Goal: Task Accomplishment & Management: Use online tool/utility

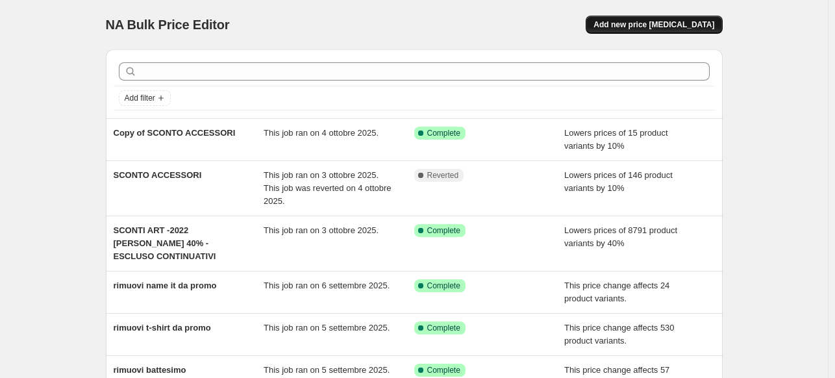
click at [637, 29] on span "Add new price [MEDICAL_DATA]" at bounding box center [653, 24] width 121 height 10
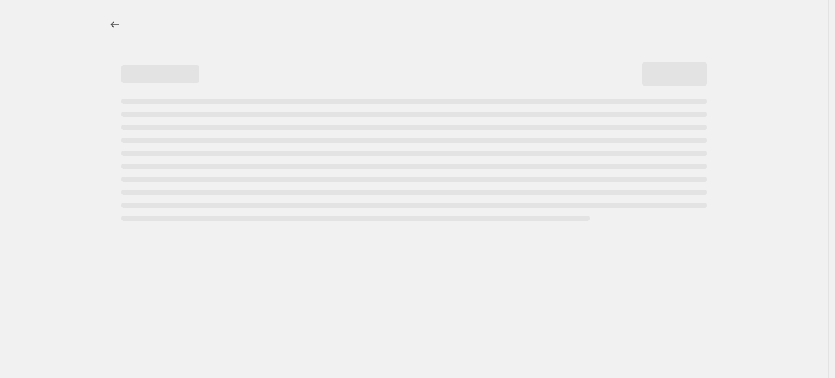
select select "percentage"
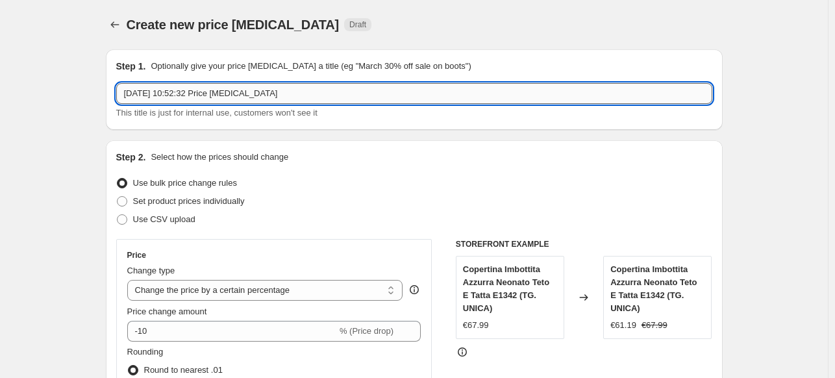
click at [312, 85] on input "[DATE] 10:52:32 Price [MEDICAL_DATA]" at bounding box center [414, 93] width 596 height 21
click at [308, 88] on input "[DATE] 10:52:32 Price [MEDICAL_DATA]" at bounding box center [414, 93] width 596 height 21
click at [305, 89] on input "[DATE] 10:52:32 Price [MEDICAL_DATA]" at bounding box center [414, 93] width 596 height 21
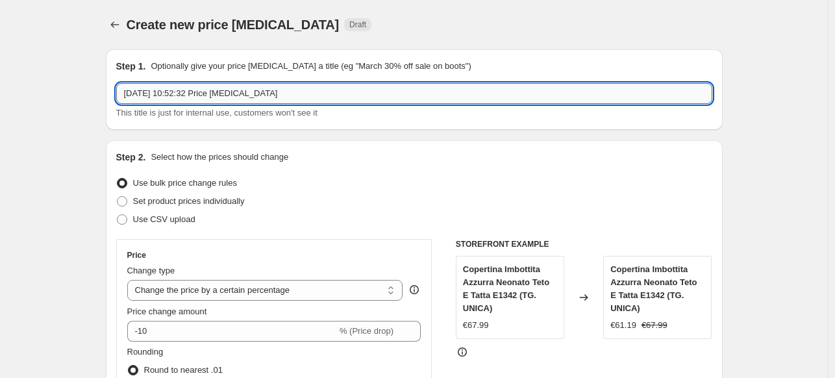
click at [305, 89] on input "[DATE] 10:52:32 Price [MEDICAL_DATA]" at bounding box center [414, 93] width 596 height 21
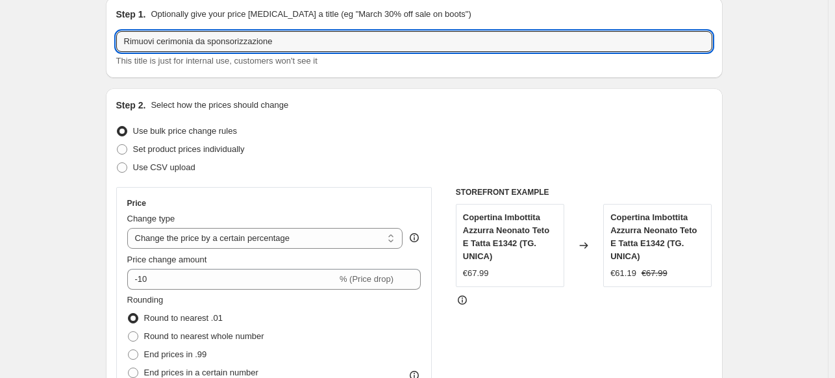
scroll to position [130, 0]
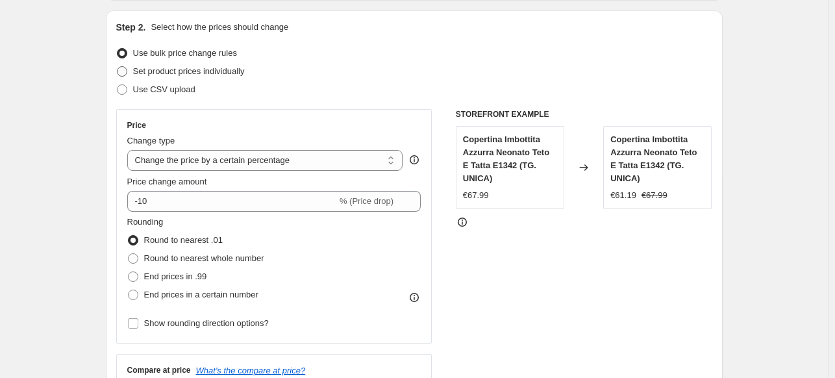
type input "Rimuovi cerimonia da sponsorizzazione"
click at [162, 66] on span "Set product prices individually" at bounding box center [189, 71] width 112 height 10
click at [118, 66] on input "Set product prices individually" at bounding box center [117, 66] width 1 height 1
radio input "true"
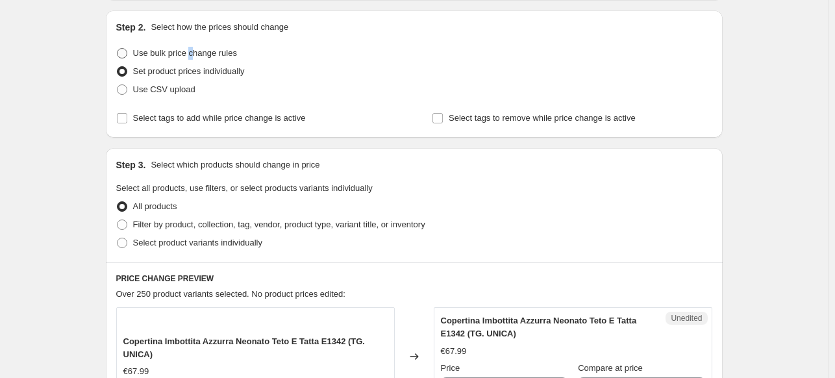
click at [193, 51] on span "Use bulk price change rules" at bounding box center [185, 53] width 104 height 10
click at [210, 48] on span "Use bulk price change rules" at bounding box center [185, 53] width 104 height 10
click at [118, 48] on input "Use bulk price change rules" at bounding box center [117, 48] width 1 height 1
radio input "true"
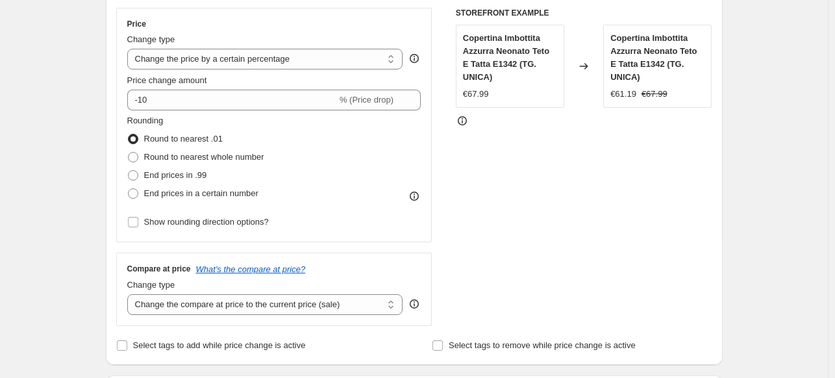
scroll to position [260, 0]
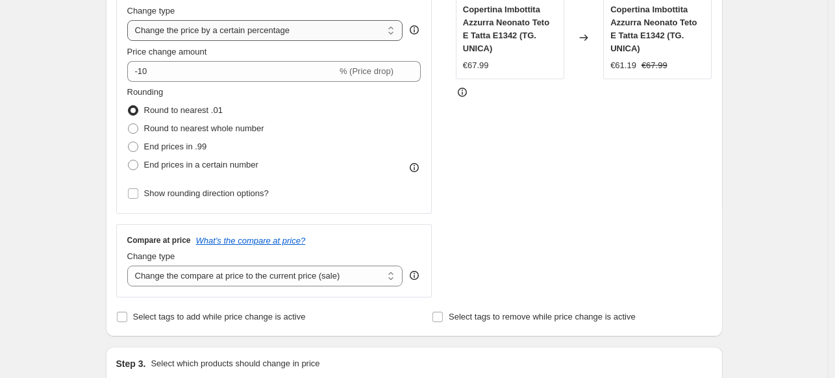
click at [242, 41] on select "Change the price to a certain amount Change the price by a certain amount Chang…" at bounding box center [265, 30] width 276 height 21
select select "ecap"
click at [130, 20] on select "Change the price to a certain amount Change the price by a certain amount Chang…" at bounding box center [265, 30] width 276 height 21
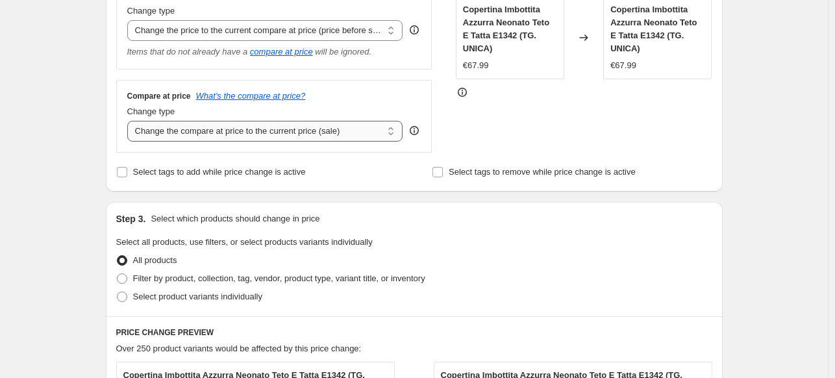
click at [260, 135] on select "Change the compare at price to the current price (sale) Change the compare at p…" at bounding box center [265, 131] width 276 height 21
select select "remove"
click at [130, 121] on select "Change the compare at price to the current price (sale) Change the compare at p…" at bounding box center [265, 131] width 276 height 21
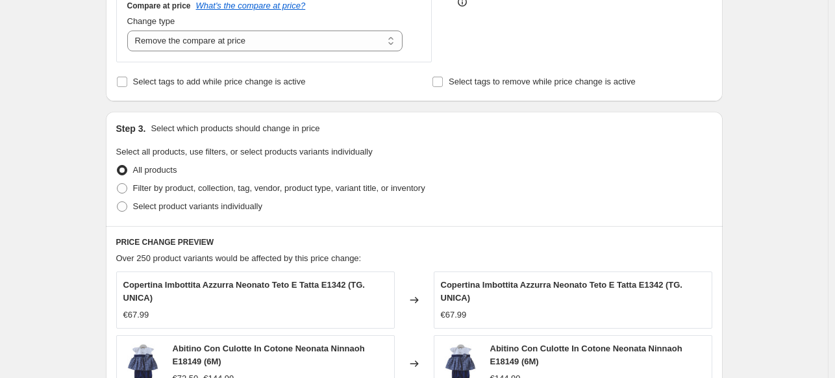
scroll to position [454, 0]
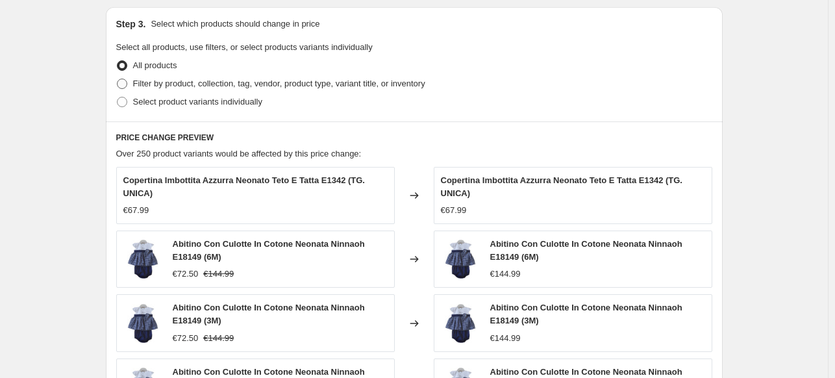
click at [196, 91] on label "Filter by product, collection, tag, vendor, product type, variant title, or inv…" at bounding box center [270, 84] width 309 height 18
click at [118, 79] on input "Filter by product, collection, tag, vendor, product type, variant title, or inv…" at bounding box center [117, 79] width 1 height 1
radio input "true"
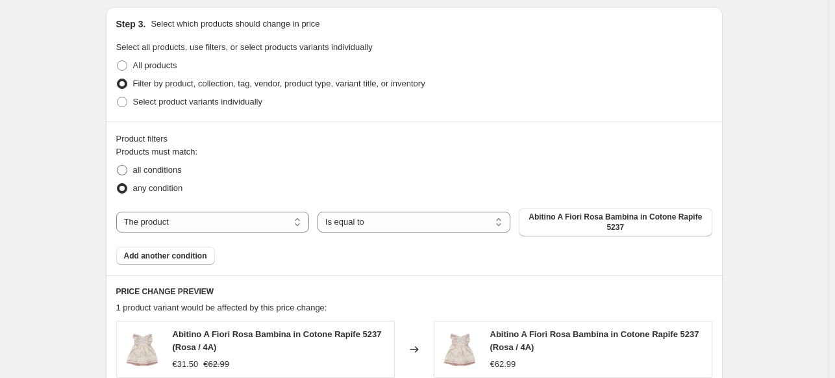
click at [145, 176] on label "all conditions" at bounding box center [149, 170] width 66 height 18
click at [118, 166] on input "all conditions" at bounding box center [117, 165] width 1 height 1
radio input "true"
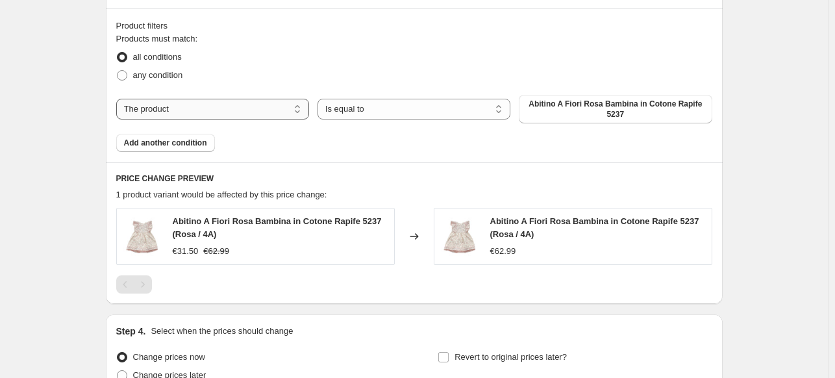
scroll to position [584, 0]
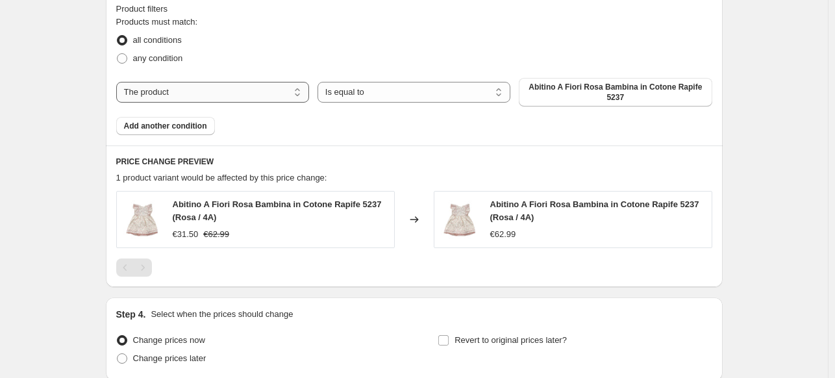
click at [223, 97] on select "The product The product's collection The product's tag The product's vendor The…" at bounding box center [212, 92] width 193 height 21
click at [234, 96] on select "The product The product's collection The product's tag The product's vendor The…" at bounding box center [212, 92] width 193 height 21
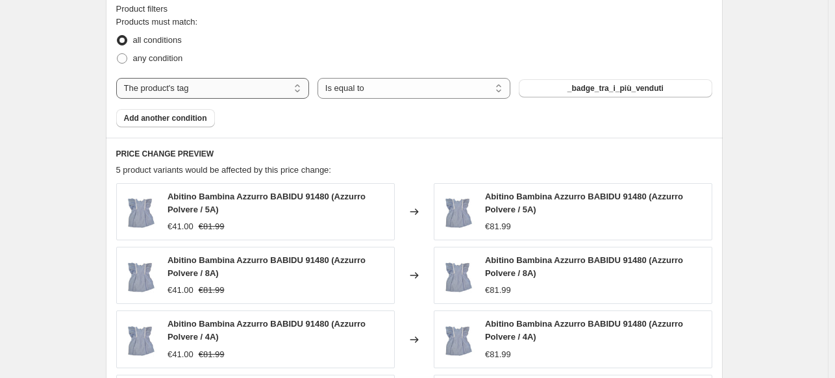
click at [216, 94] on select "The product The product's collection The product's tag The product's vendor The…" at bounding box center [212, 88] width 193 height 21
select select "collection"
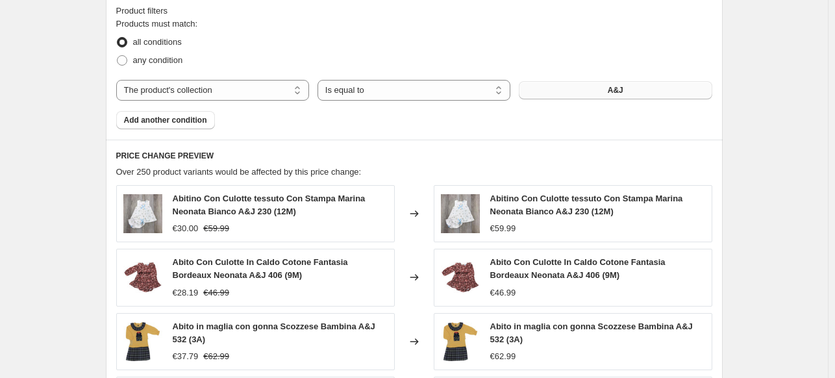
scroll to position [586, 0]
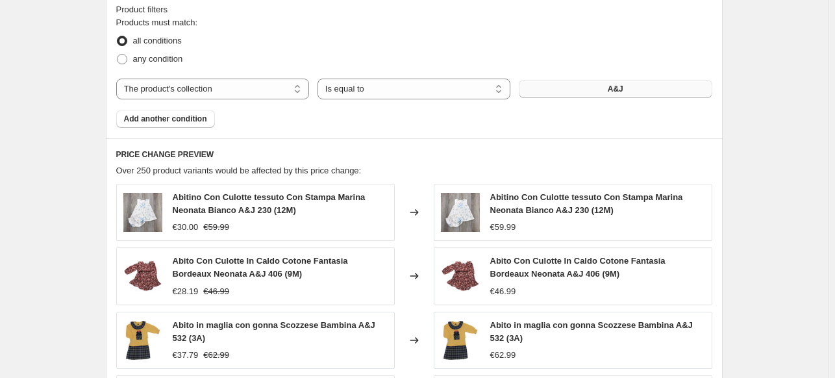
click at [610, 89] on button "A&J" at bounding box center [615, 89] width 193 height 18
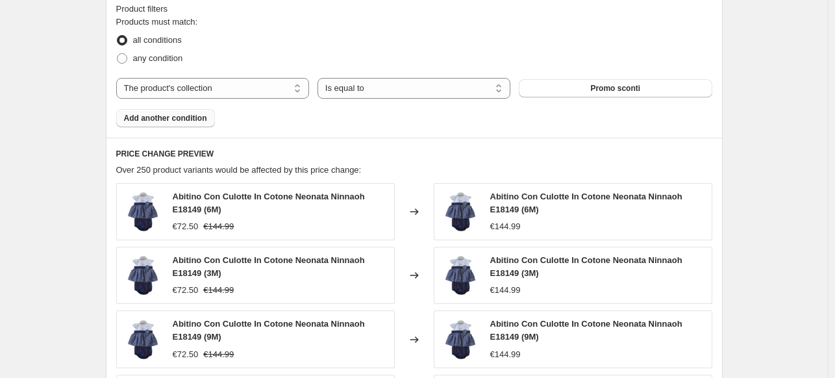
click at [149, 118] on span "Add another condition" at bounding box center [165, 118] width 83 height 10
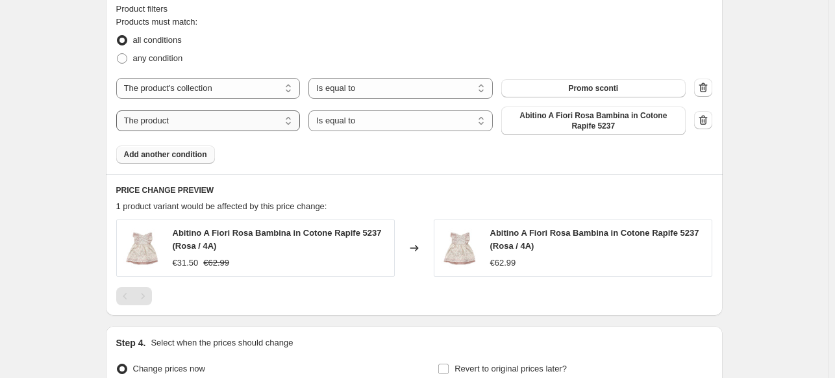
click at [229, 124] on select "The product The product's collection The product's tag The product's vendor The…" at bounding box center [208, 120] width 184 height 21
select select "tag"
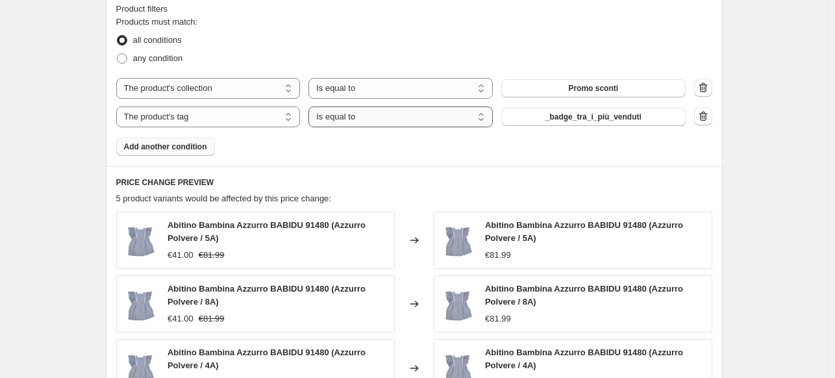
click at [391, 116] on select "Is equal to Is not equal to" at bounding box center [400, 116] width 184 height 21
select select "not_equal"
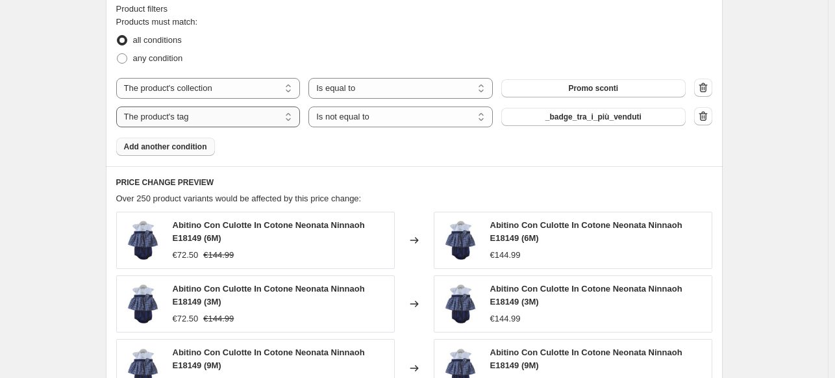
click at [213, 121] on select "The product The product's collection The product's tag The product's vendor The…" at bounding box center [208, 116] width 184 height 21
click at [366, 117] on select "Is equal to Is not equal to" at bounding box center [400, 116] width 184 height 21
click at [606, 121] on span "_badge_tra_i_più_venduti" at bounding box center [593, 117] width 96 height 10
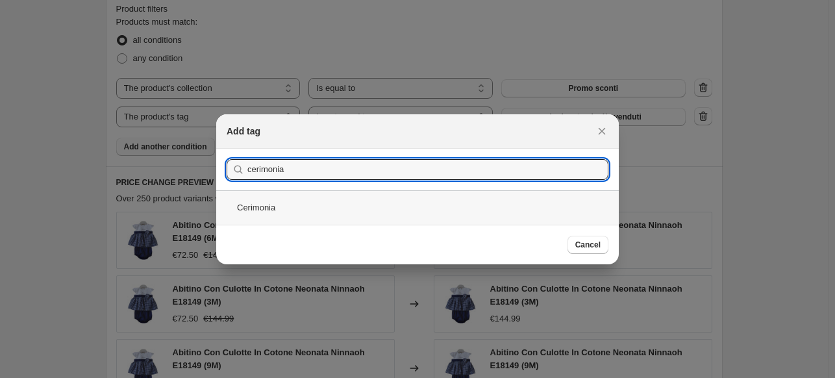
type input "cerimonia"
click at [433, 201] on div "Cerimonia" at bounding box center [417, 207] width 403 height 34
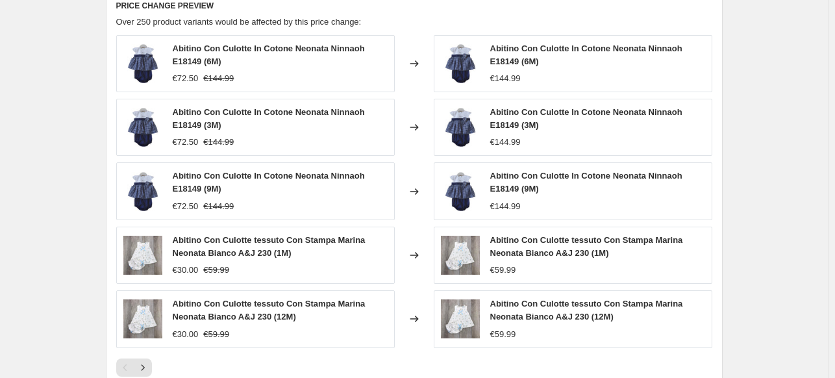
scroll to position [969, 0]
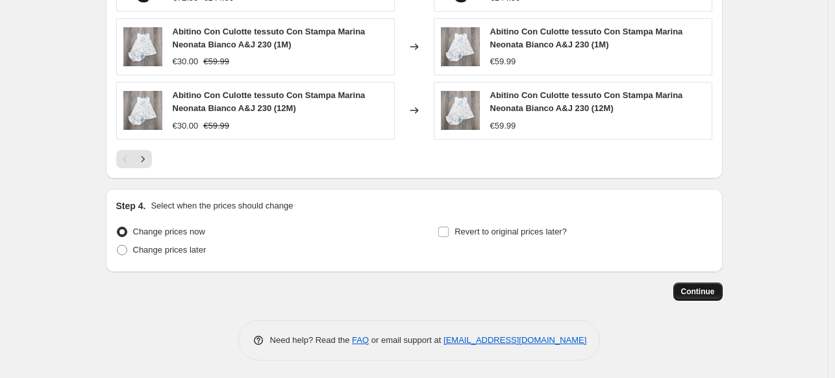
click at [693, 286] on span "Continue" at bounding box center [698, 291] width 34 height 10
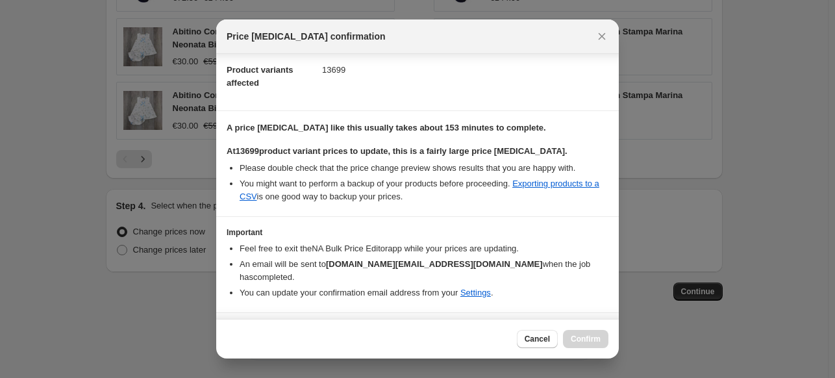
scroll to position [29, 0]
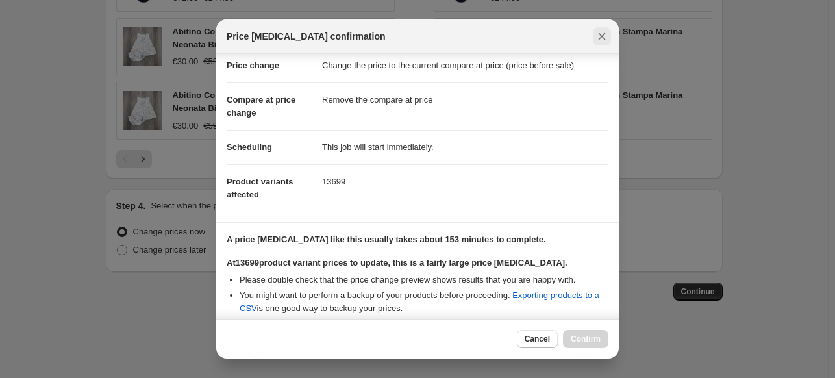
click at [601, 34] on icon "Close" at bounding box center [601, 36] width 13 height 13
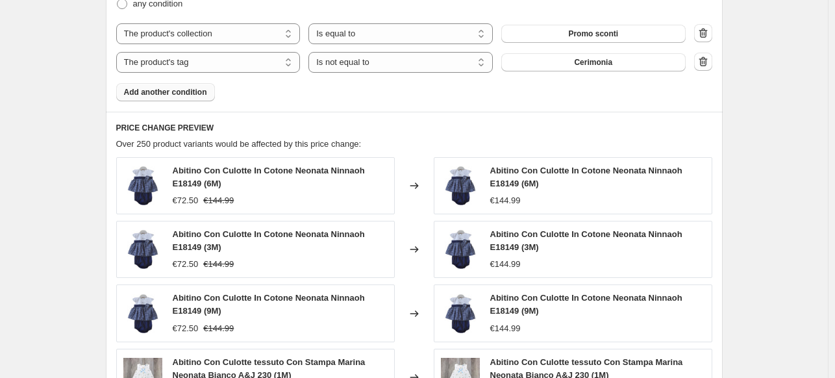
scroll to position [649, 0]
